Goal: Task Accomplishment & Management: Complete application form

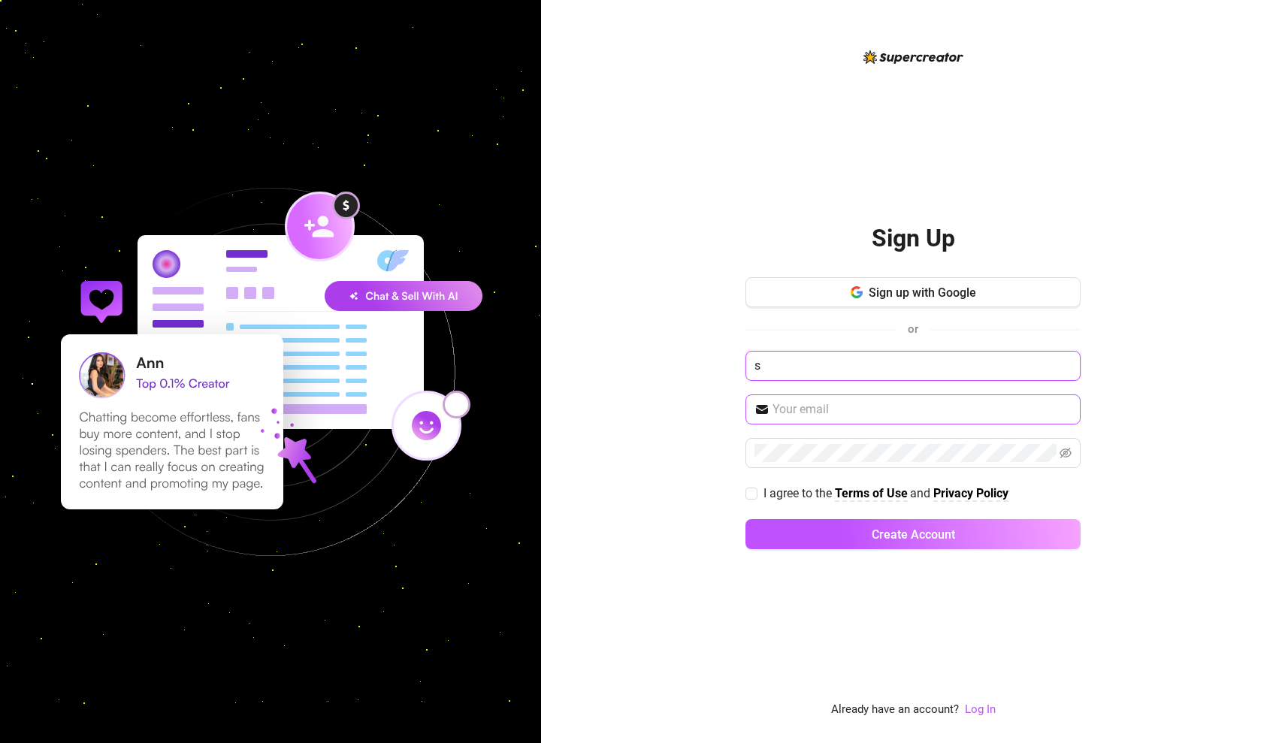
type input "s"
click at [839, 422] on span at bounding box center [912, 409] width 335 height 30
click at [851, 407] on input "text" at bounding box center [921, 409] width 299 height 18
type input "[EMAIL_ADDRESS][DOMAIN_NAME]"
click at [913, 533] on button "Create Account" at bounding box center [912, 534] width 335 height 30
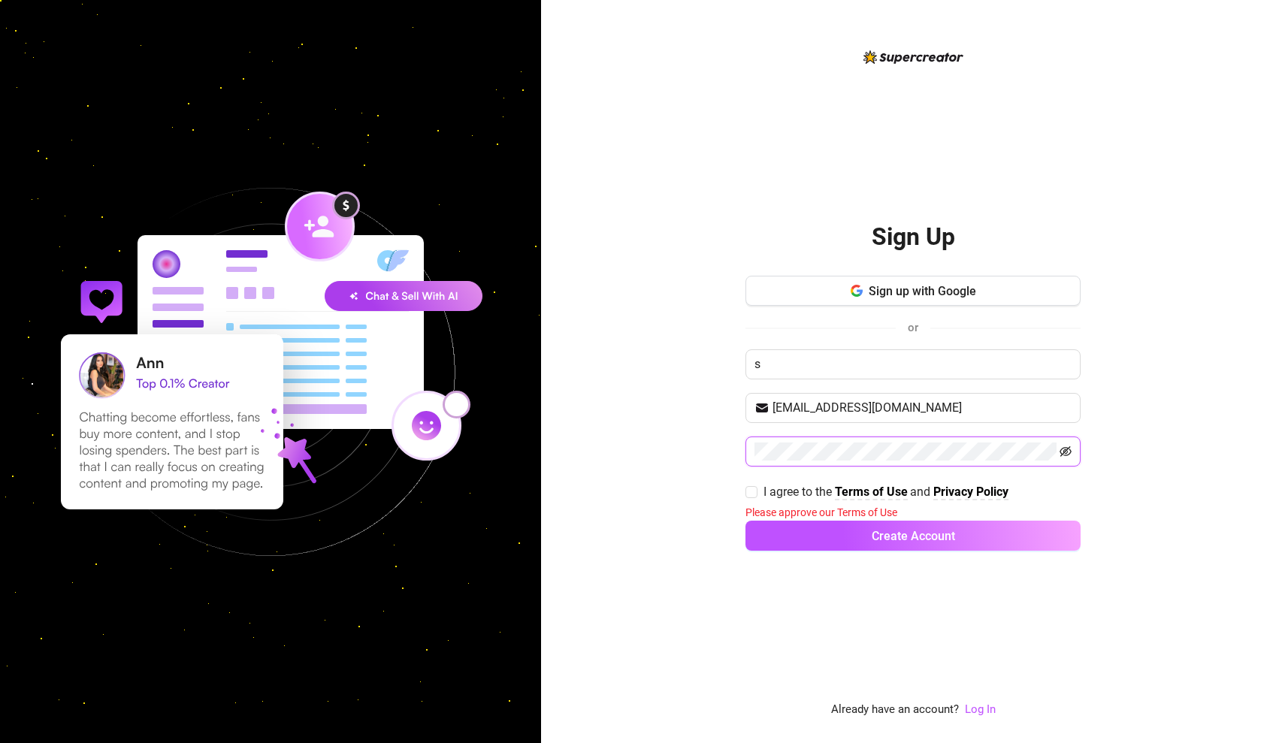
click at [1068, 453] on icon "eye-invisible" at bounding box center [1065, 452] width 12 height 12
click at [759, 492] on span "I agree to the Terms of Use and Privacy Policy" at bounding box center [885, 491] width 257 height 19
click at [756, 492] on input "I agree to the Terms of Use and Privacy Policy" at bounding box center [750, 491] width 11 height 11
checkbox input "true"
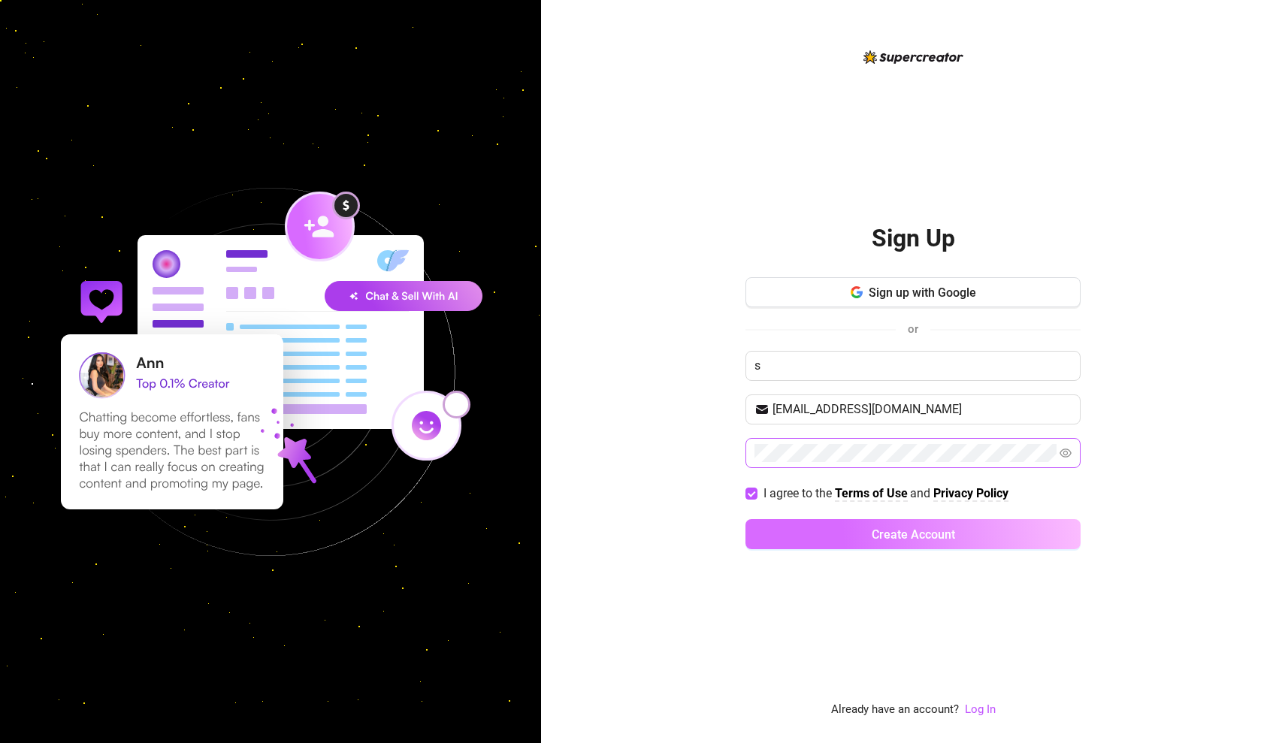
click at [846, 541] on button "Create Account" at bounding box center [912, 534] width 335 height 30
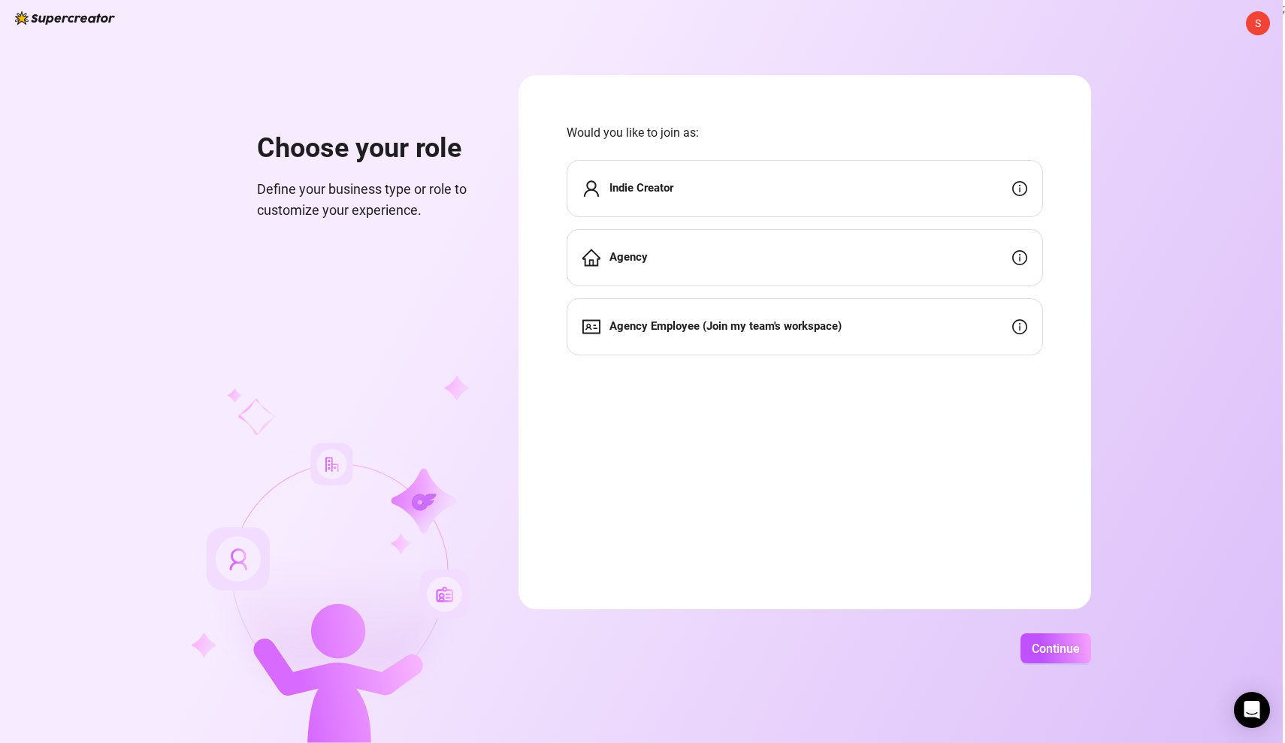
click at [946, 174] on div "Indie Creator" at bounding box center [805, 188] width 476 height 57
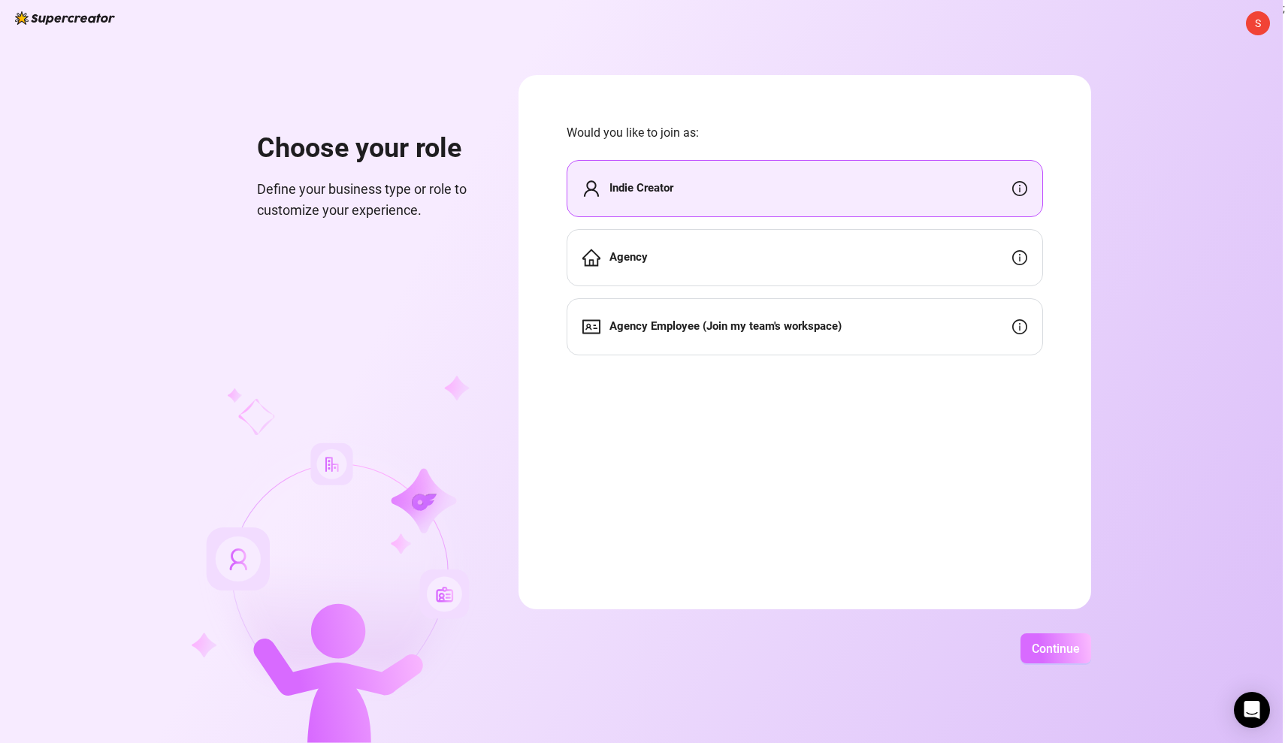
click at [1080, 646] on span "Continue" at bounding box center [1056, 649] width 48 height 14
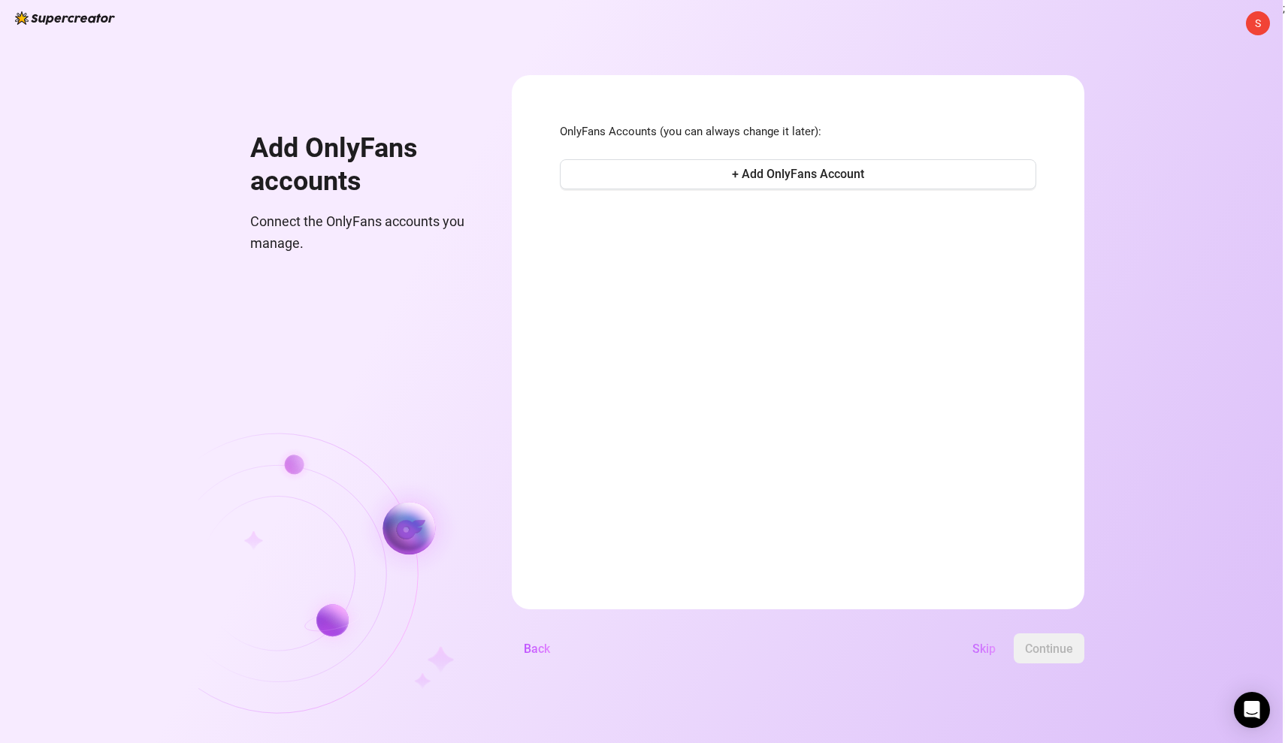
click at [996, 654] on span "Skip" at bounding box center [983, 649] width 23 height 14
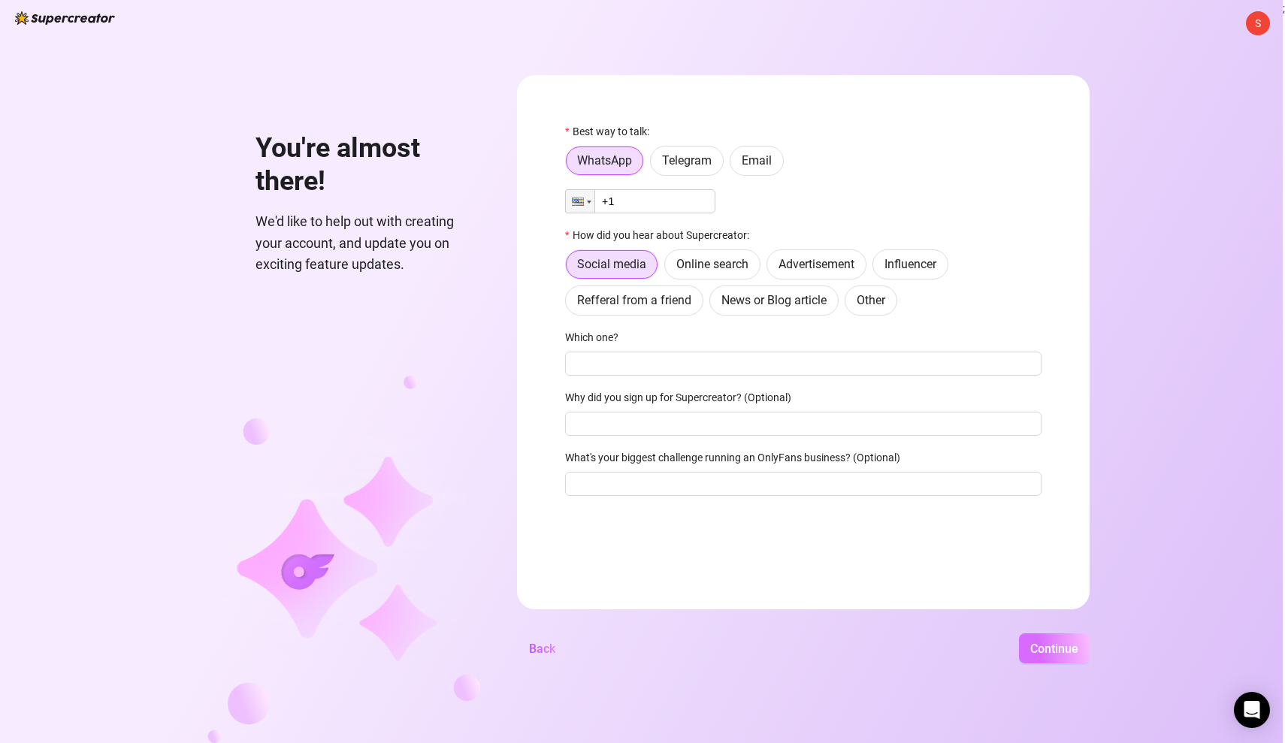
click at [1070, 642] on span "Continue" at bounding box center [1054, 649] width 48 height 14
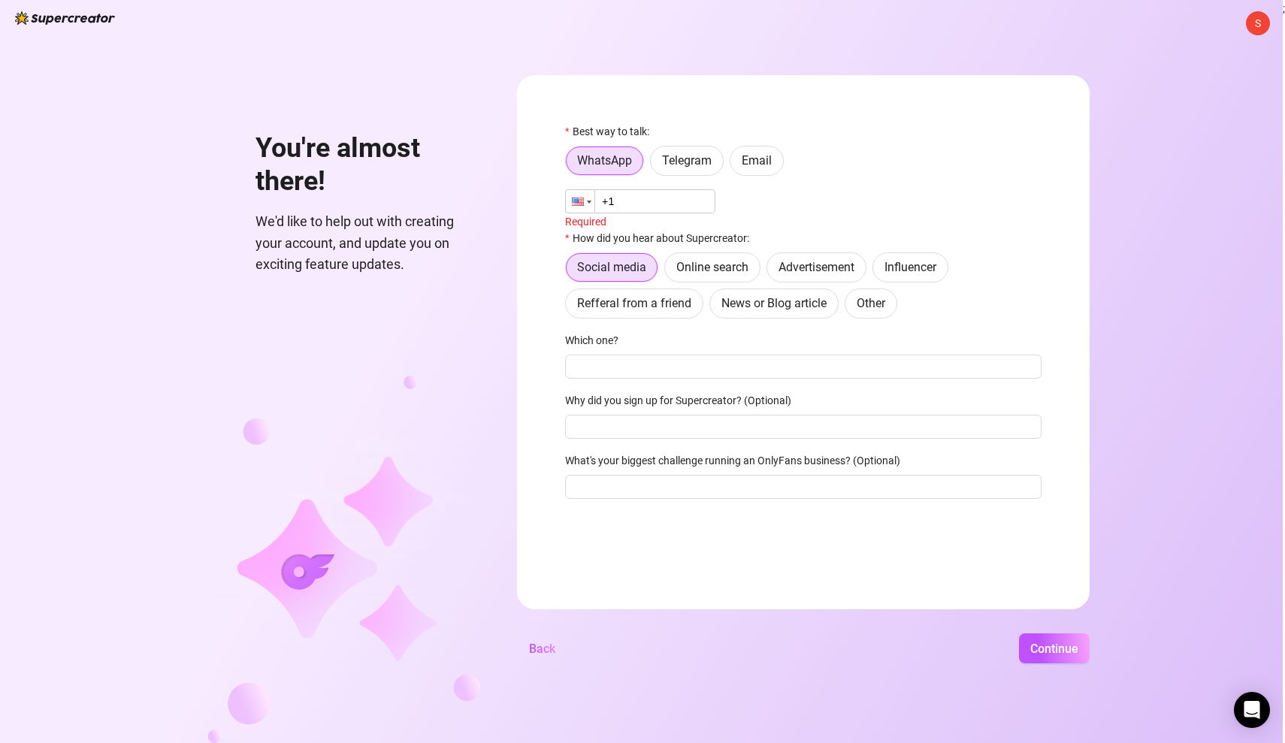
click at [592, 194] on div at bounding box center [580, 201] width 29 height 23
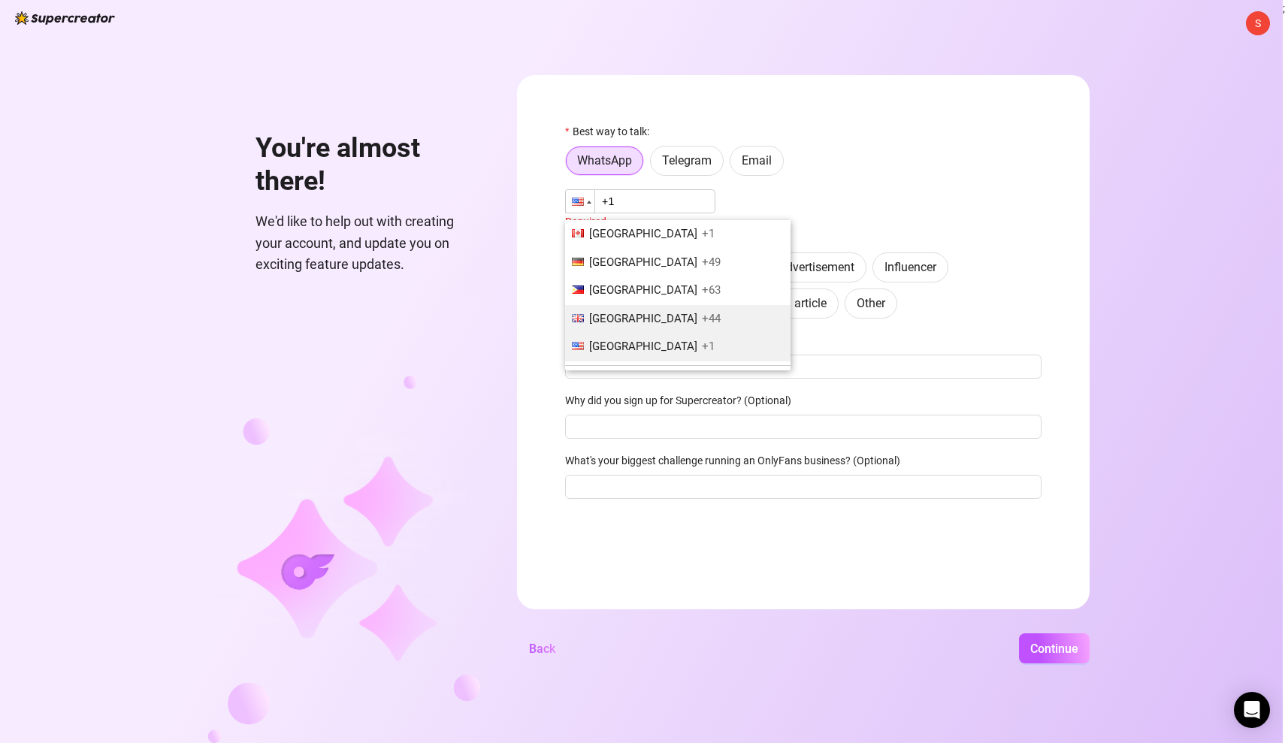
click at [638, 316] on span "[GEOGRAPHIC_DATA]" at bounding box center [643, 319] width 108 height 14
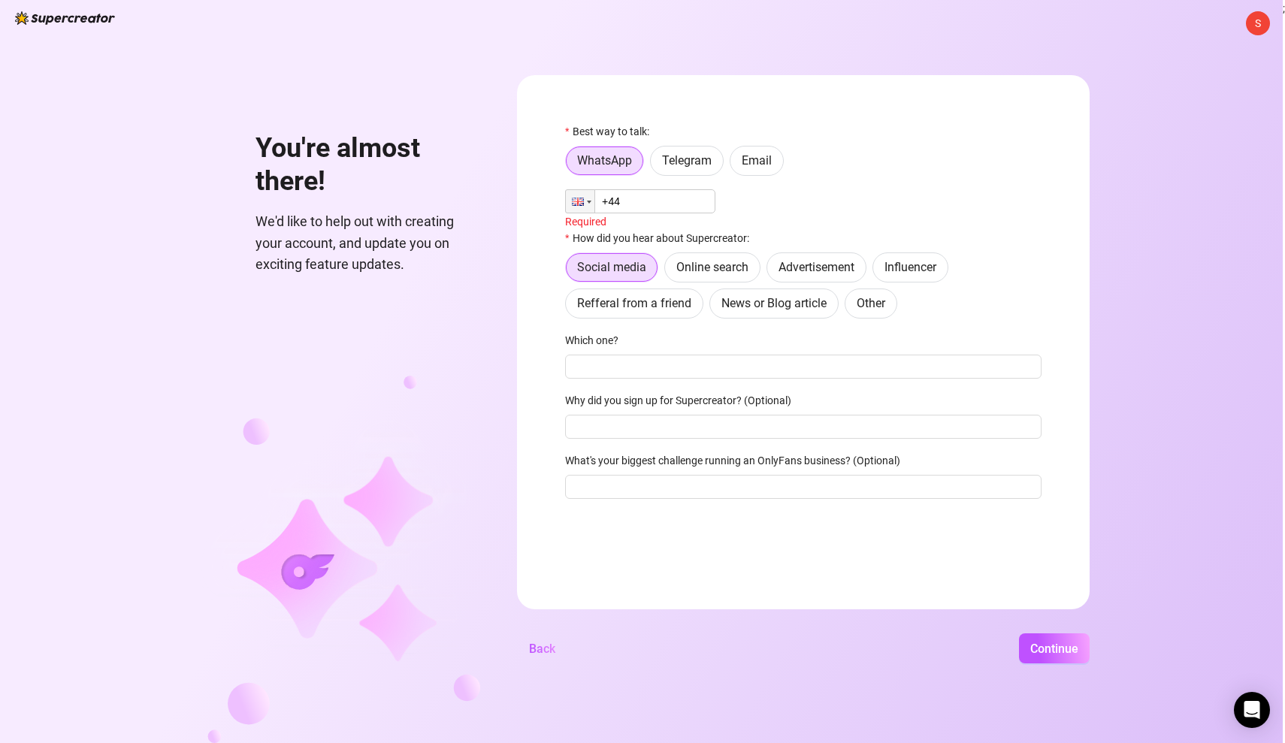
click at [654, 206] on input "+44" at bounding box center [640, 201] width 150 height 24
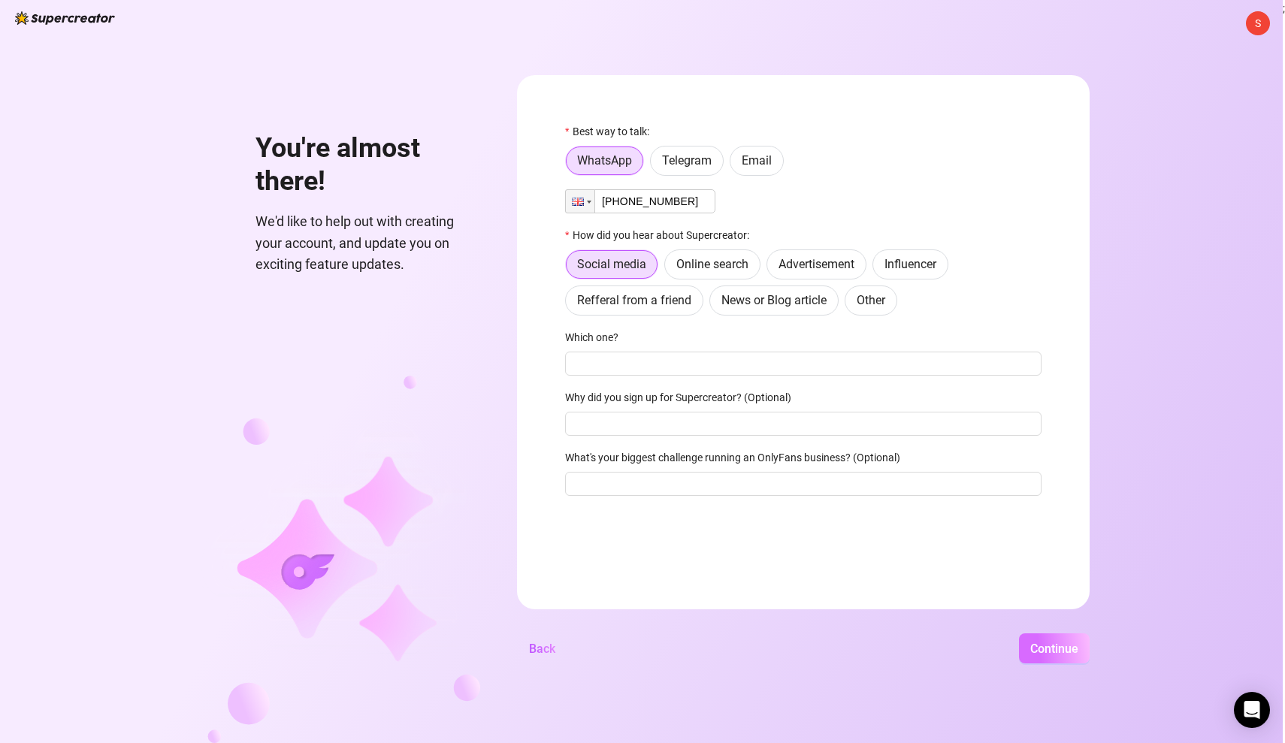
type input "[PHONE_NUMBER]"
click at [1065, 653] on span "Continue" at bounding box center [1054, 649] width 48 height 14
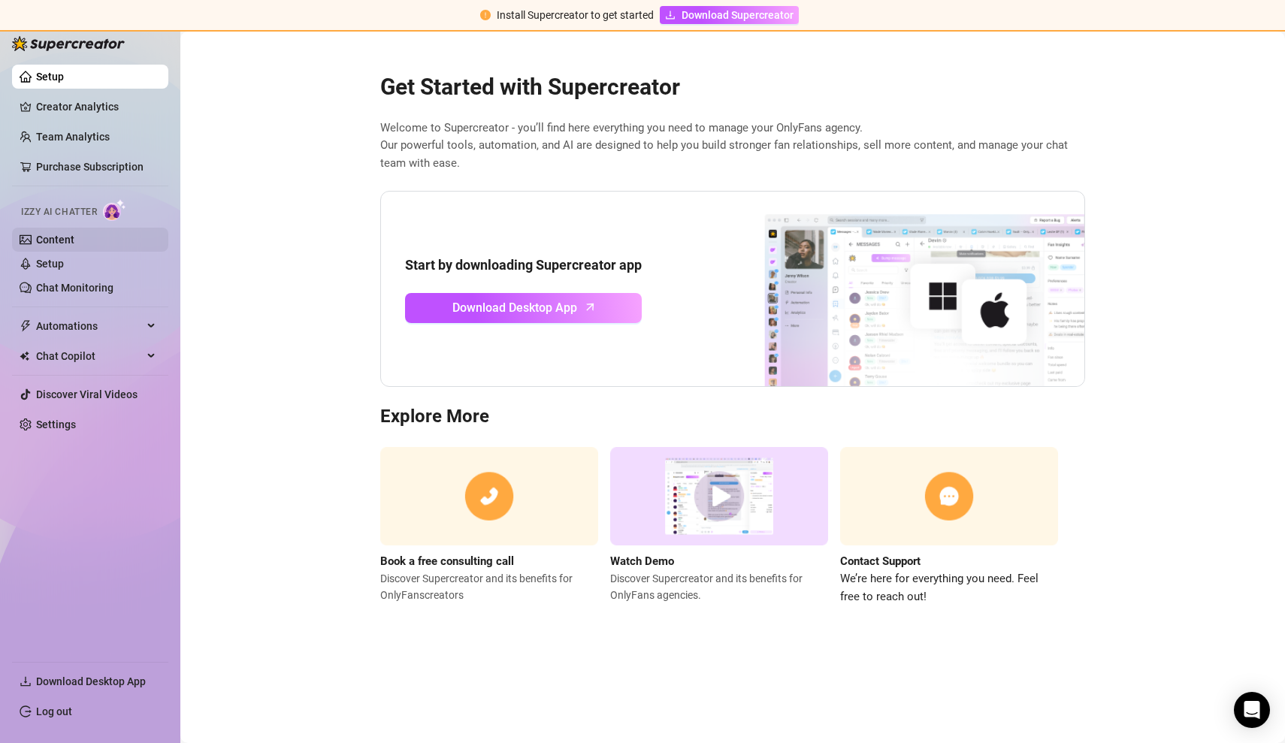
click at [74, 239] on link "Content" at bounding box center [55, 240] width 38 height 12
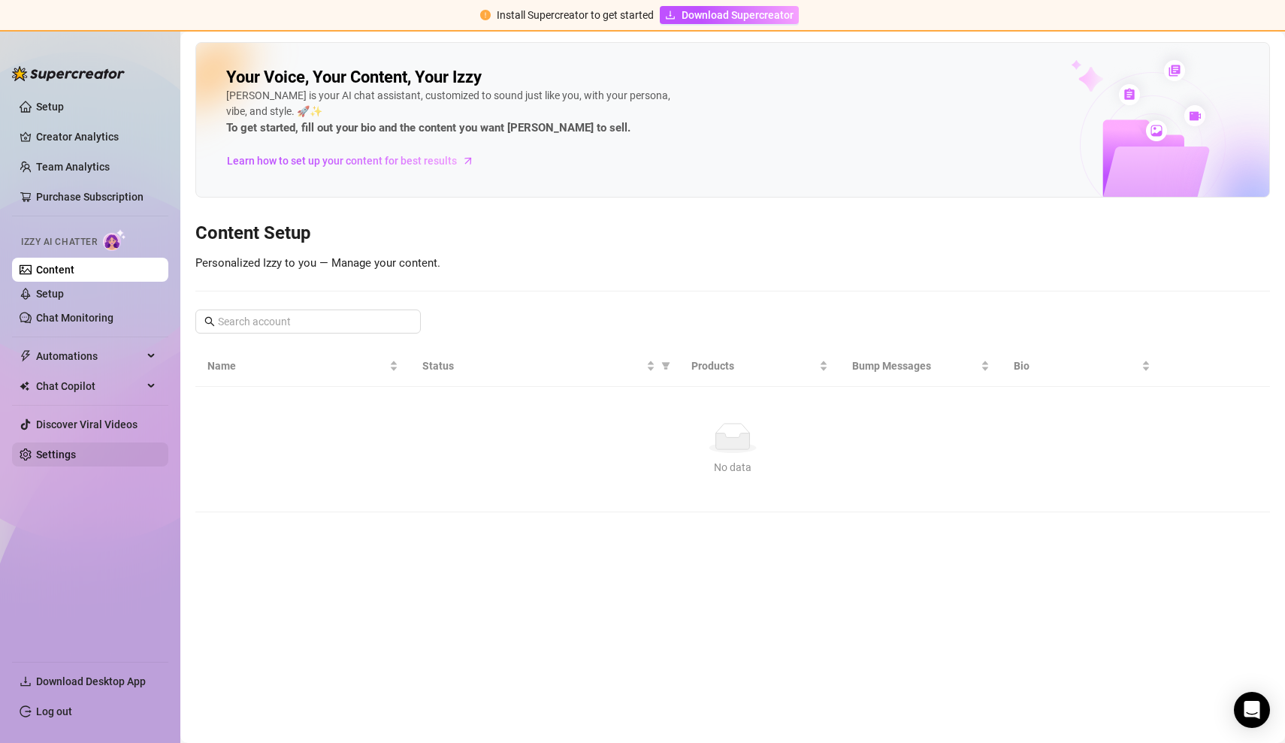
click at [71, 454] on link "Settings" at bounding box center [56, 455] width 40 height 12
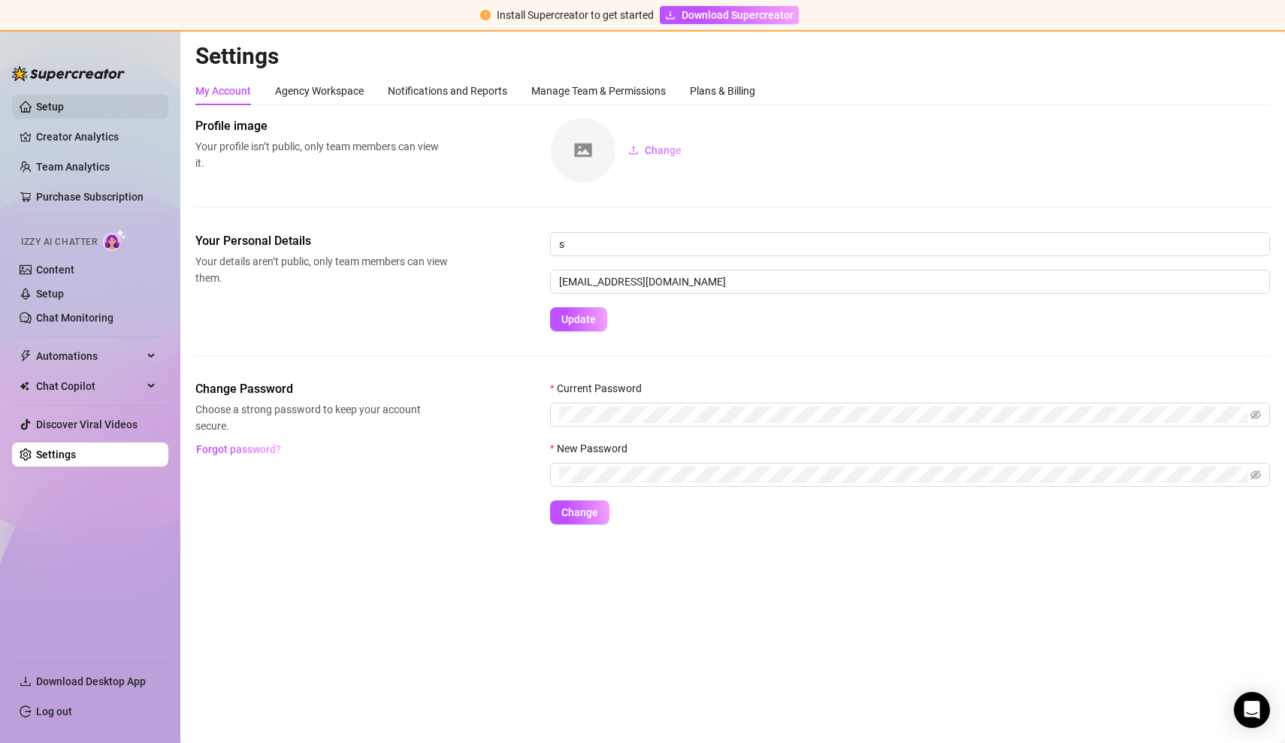
click at [64, 107] on link "Setup" at bounding box center [50, 107] width 28 height 12
